Goal: Find specific page/section: Find specific page/section

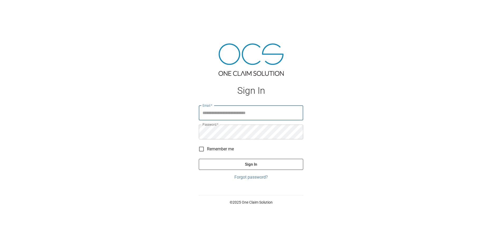
click at [233, 111] on input "Email   *" at bounding box center [251, 113] width 104 height 15
type input "**********"
click at [271, 160] on button "Sign In" at bounding box center [251, 164] width 104 height 11
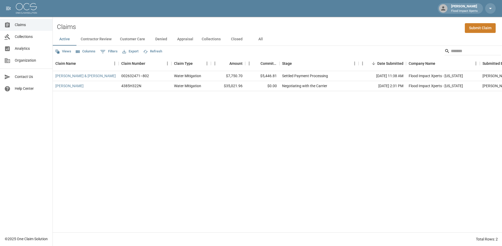
click at [266, 38] on button "All" at bounding box center [261, 39] width 24 height 13
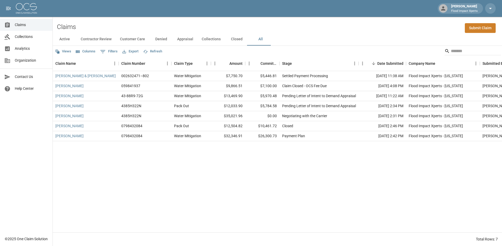
click at [212, 41] on button "Collections" at bounding box center [211, 39] width 27 height 13
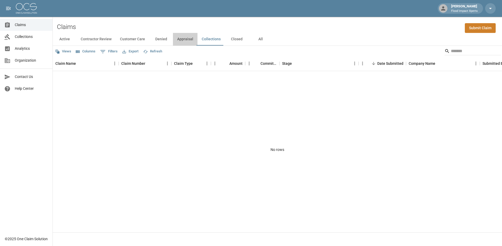
click at [183, 39] on button "Appraisal" at bounding box center [185, 39] width 25 height 13
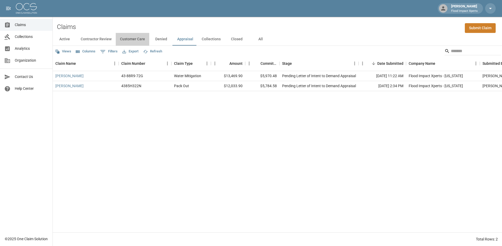
click at [131, 42] on button "Customer Care" at bounding box center [132, 39] width 33 height 13
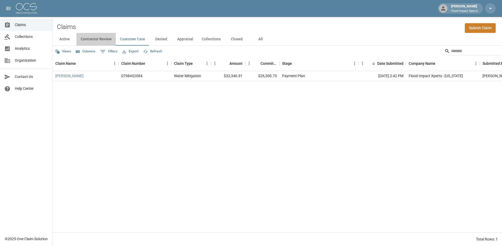
click at [107, 40] on button "Contractor Review" at bounding box center [95, 39] width 39 height 13
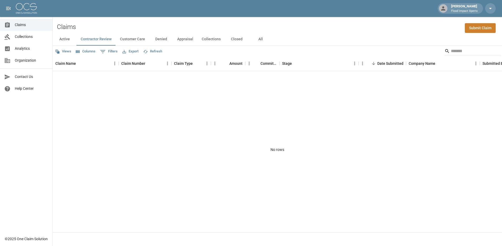
click at [67, 39] on button "Active" at bounding box center [65, 39] width 24 height 13
